Goal: Find specific page/section: Locate a particular part of the current website

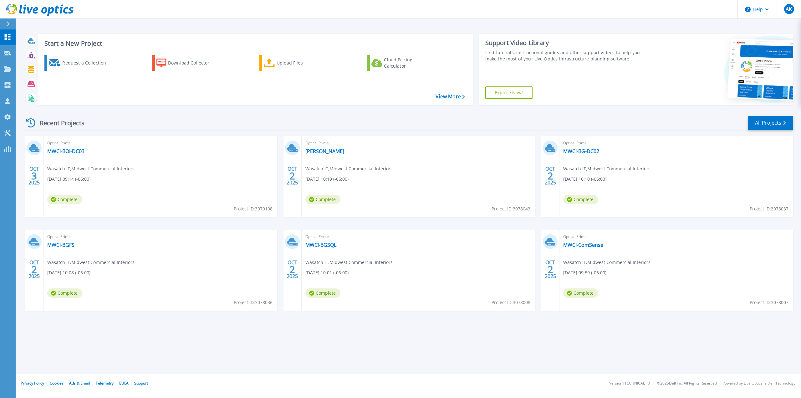
click at [9, 23] on icon at bounding box center [7, 23] width 3 height 5
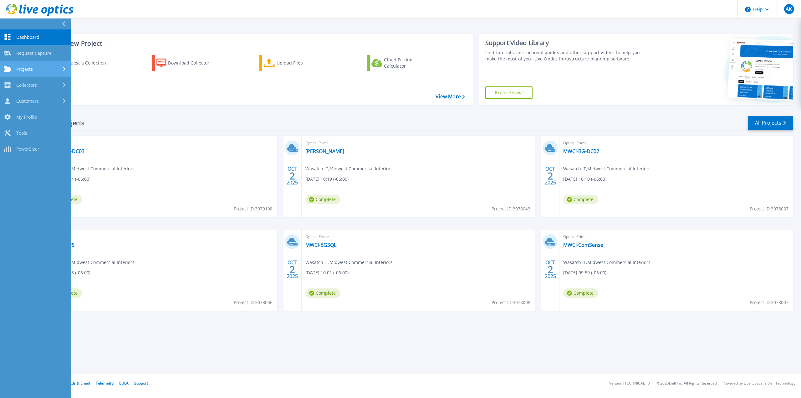
click at [24, 70] on span "Projects" at bounding box center [24, 69] width 17 height 6
click at [41, 85] on link "Search Projects" at bounding box center [35, 85] width 71 height 16
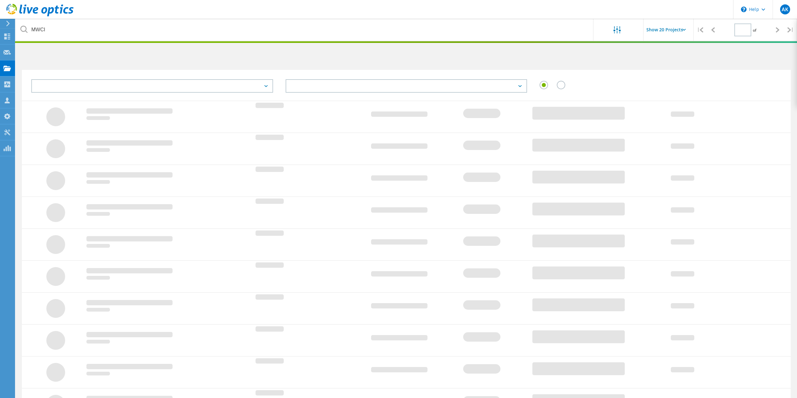
type input "1"
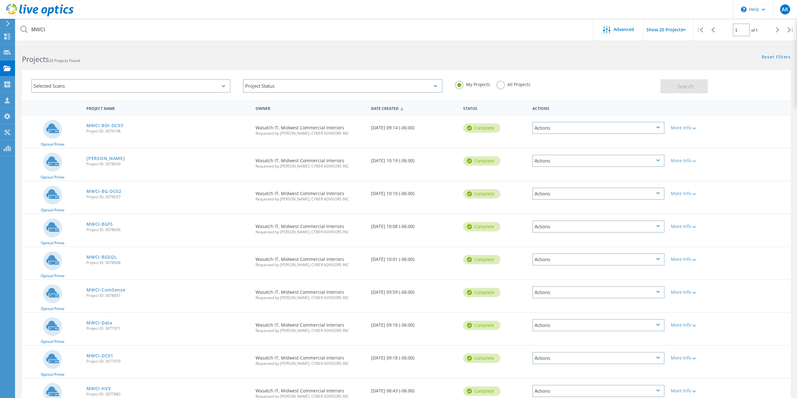
click at [500, 85] on label "All Projects" at bounding box center [513, 84] width 34 height 6
click at [0, 0] on input "All Projects" at bounding box center [0, 0] width 0 height 0
click at [677, 87] on span "Search" at bounding box center [685, 86] width 16 height 7
click at [95, 125] on link "MWCI-BOI-DC03" at bounding box center [104, 125] width 37 height 4
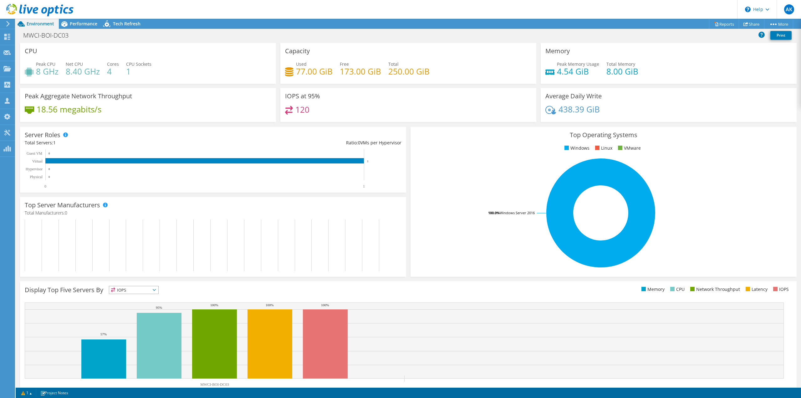
click at [73, 18] on div at bounding box center [37, 10] width 74 height 21
click at [73, 25] on span "Performance" at bounding box center [84, 24] width 28 height 6
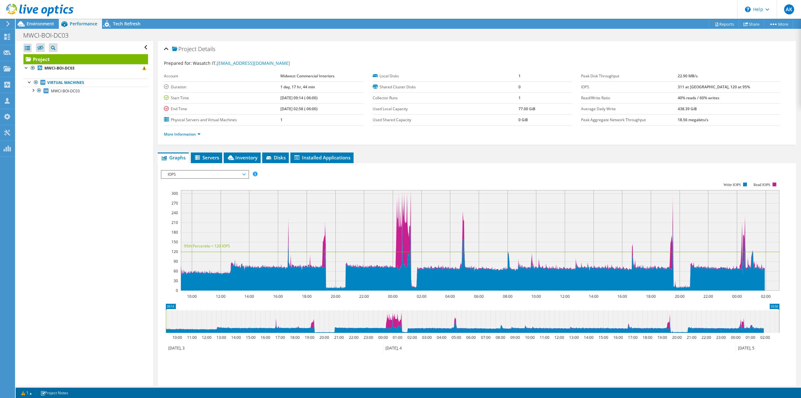
click at [132, 197] on div "Open All Close All Hide Excluded Nodes Project Tree Filter" at bounding box center [84, 213] width 137 height 345
click at [34, 91] on div at bounding box center [33, 90] width 6 height 6
click at [47, 19] on div at bounding box center [37, 10] width 74 height 21
click at [45, 24] on span "Environment" at bounding box center [41, 24] width 28 height 6
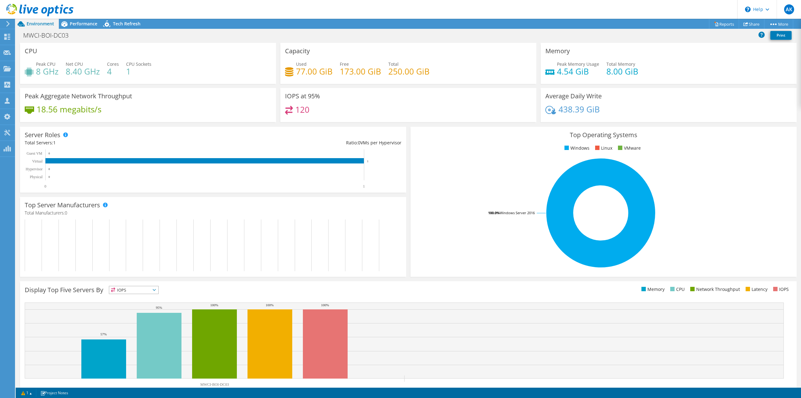
click at [33, 6] on icon at bounding box center [39, 10] width 67 height 13
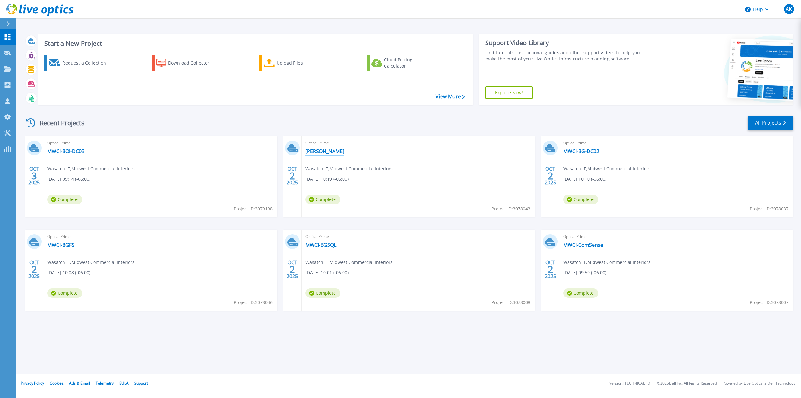
click at [313, 151] on link "[PERSON_NAME]" at bounding box center [324, 151] width 39 height 6
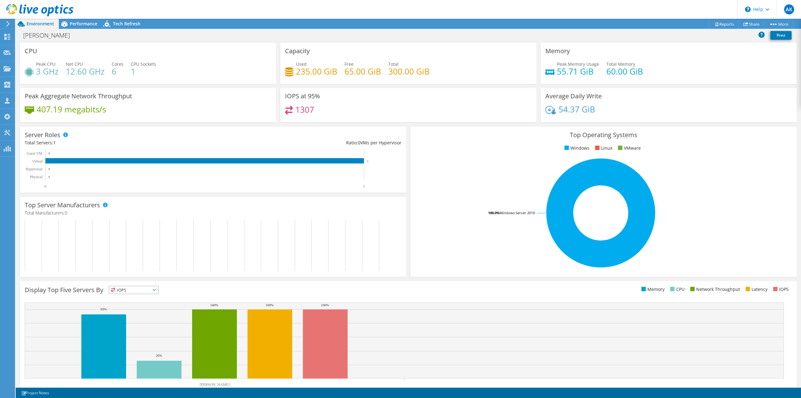
click at [37, 23] on span "Environment" at bounding box center [41, 24] width 28 height 6
